Goal: Register for event/course

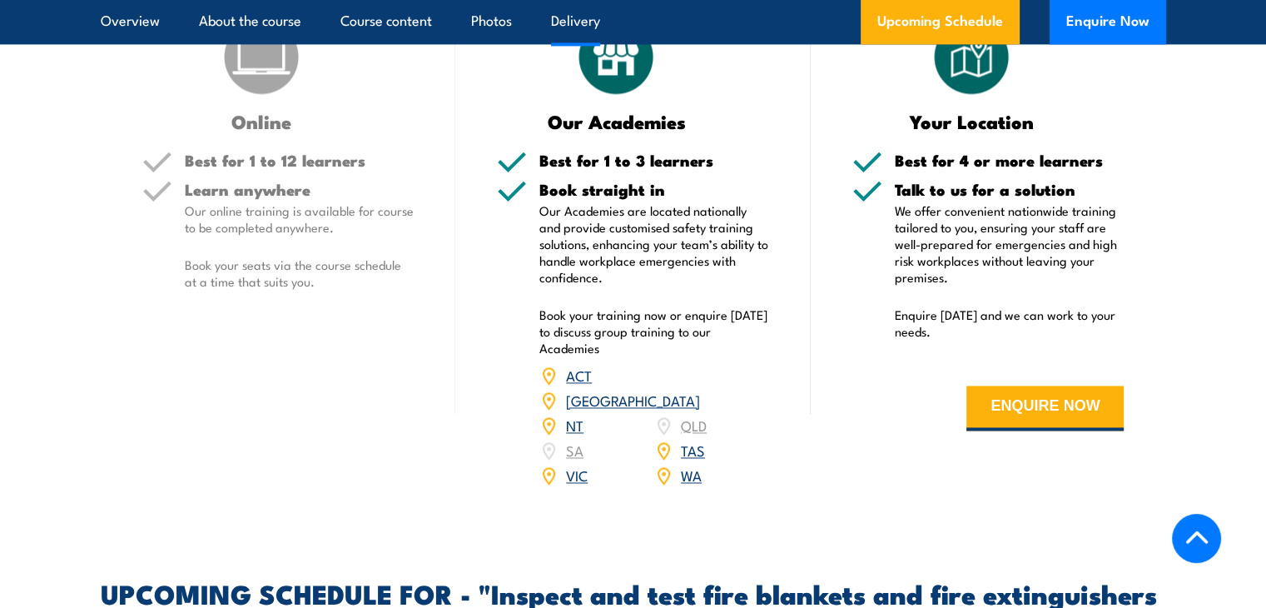
scroll to position [2478, 0]
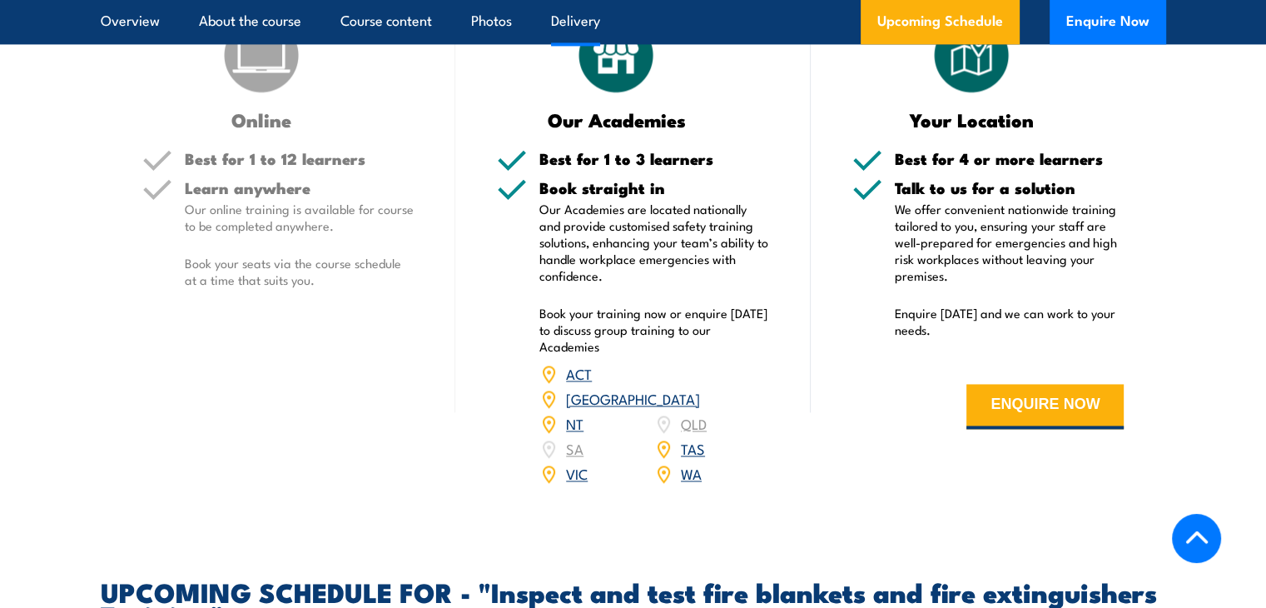
click at [687, 408] on link "[GEOGRAPHIC_DATA]" at bounding box center [633, 398] width 134 height 20
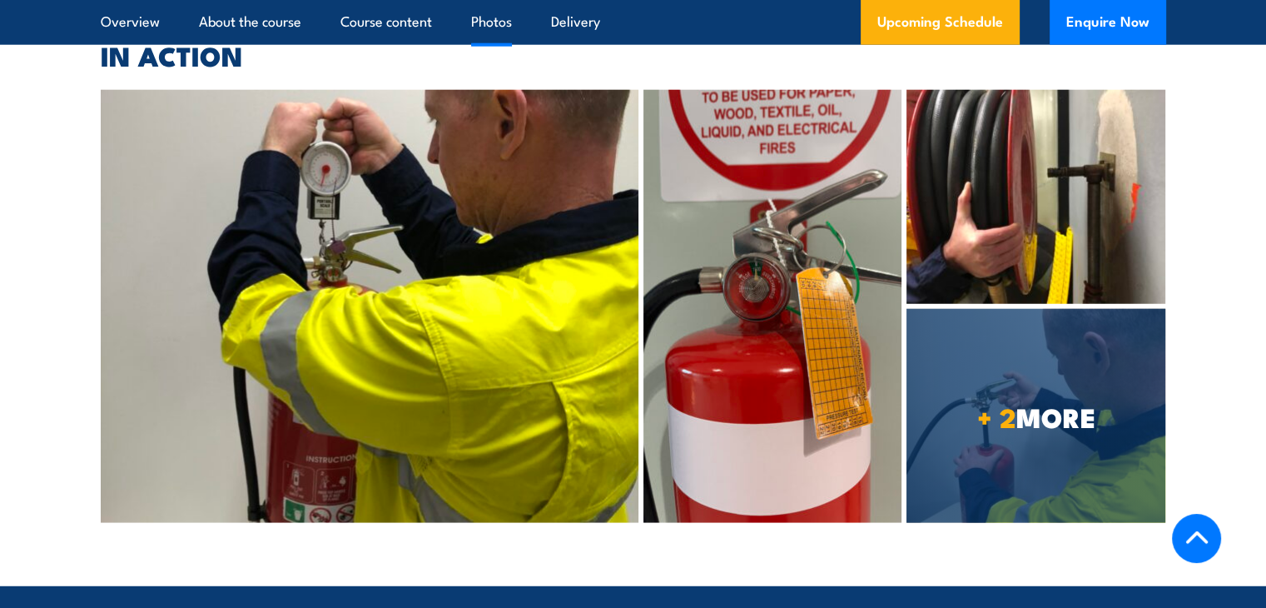
scroll to position [4389, 0]
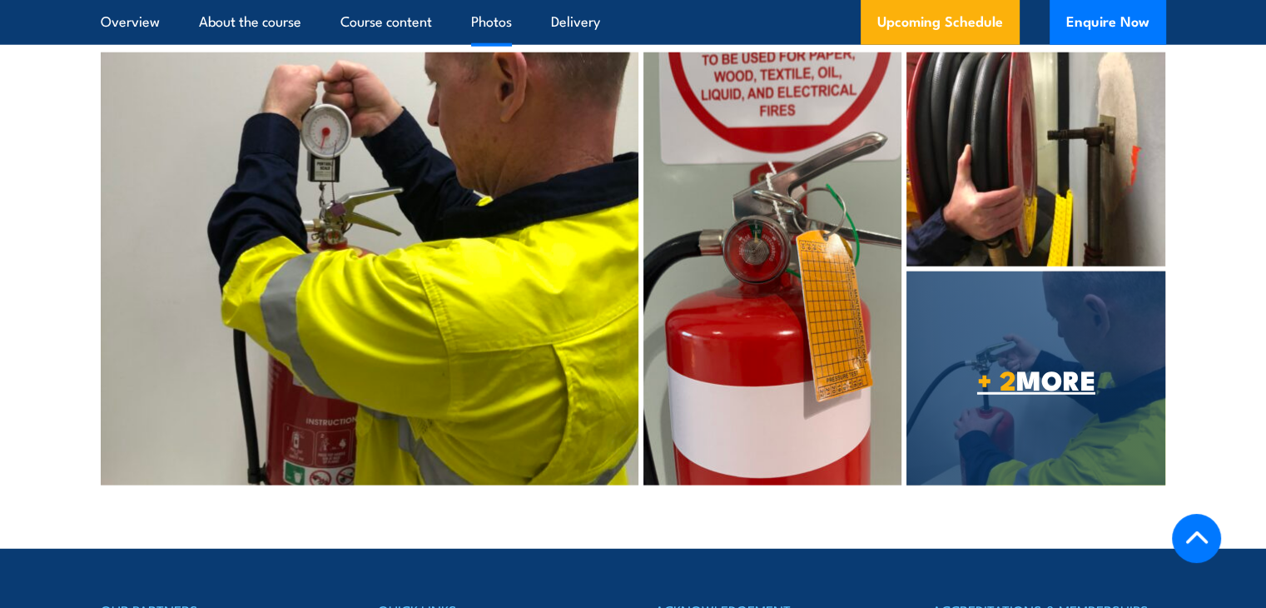
click at [1042, 367] on span "+ 2 MORE" at bounding box center [1035, 378] width 259 height 23
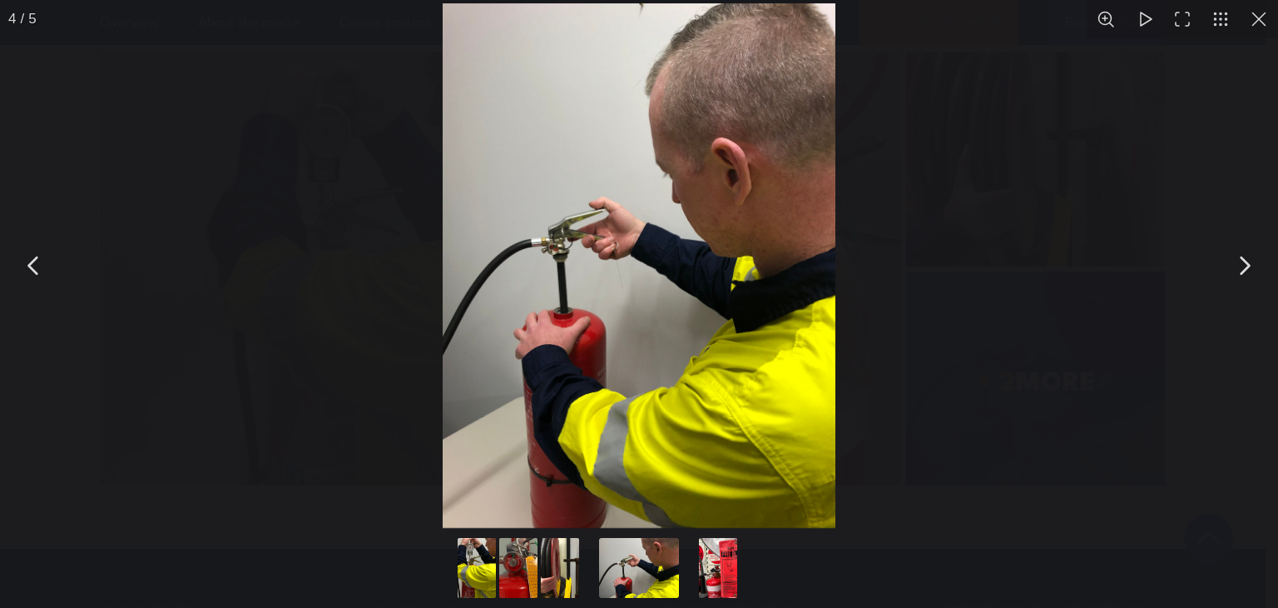
click at [1240, 267] on button "You can close this modal content with the ESC key" at bounding box center [1244, 266] width 42 height 42
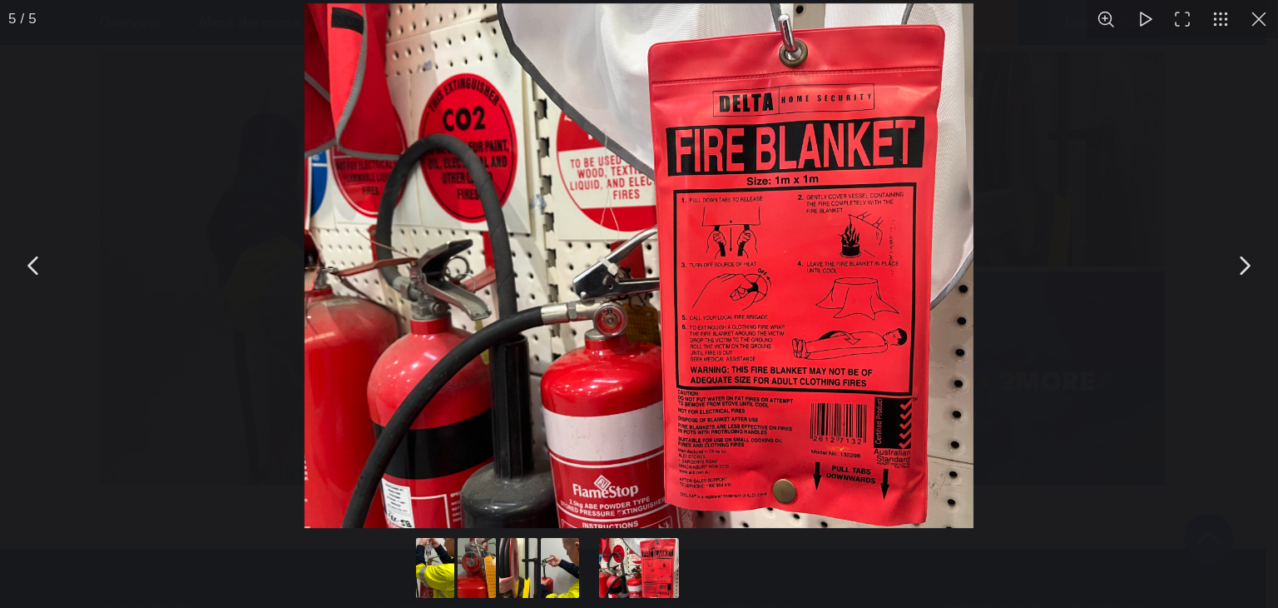
click at [1258, 28] on button "You can close this modal content with the ESC key" at bounding box center [1259, 19] width 38 height 38
